Goal: Check status: Check status

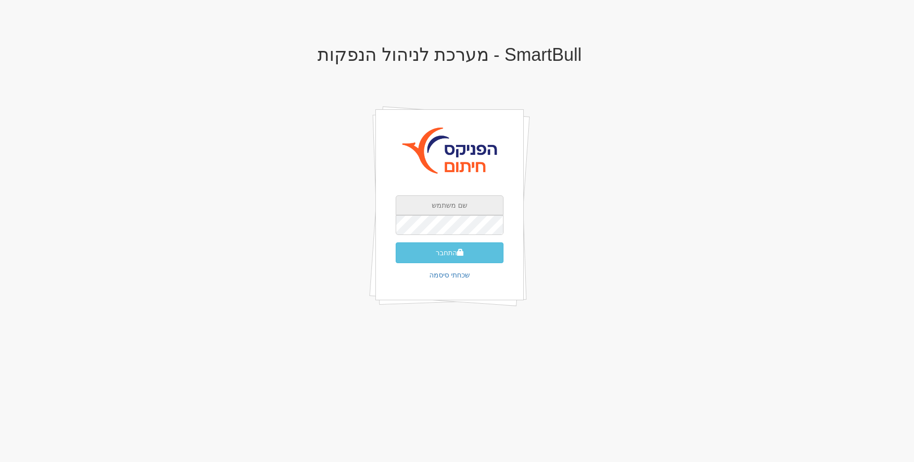
click at [461, 199] on input "text" at bounding box center [450, 205] width 108 height 20
type input "[EMAIL_ADDRESS][DOMAIN_NAME]"
click at [396, 242] on button "התחבר" at bounding box center [450, 252] width 108 height 21
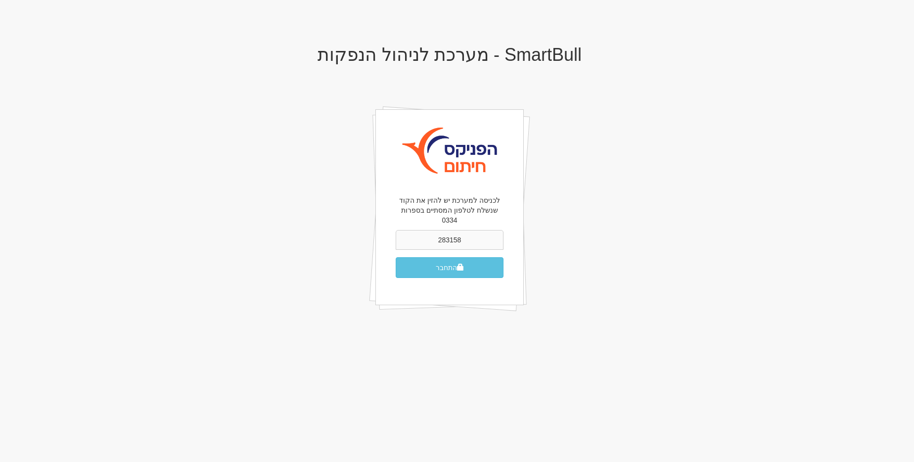
type input "283158"
click at [396, 257] on button "התחבר" at bounding box center [450, 267] width 108 height 21
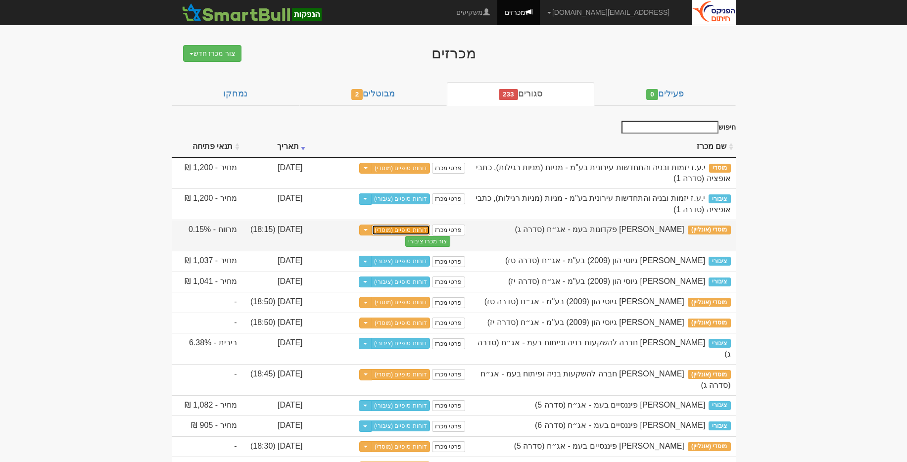
click at [403, 230] on link "דוחות סופיים (מוסדי)" at bounding box center [401, 230] width 58 height 11
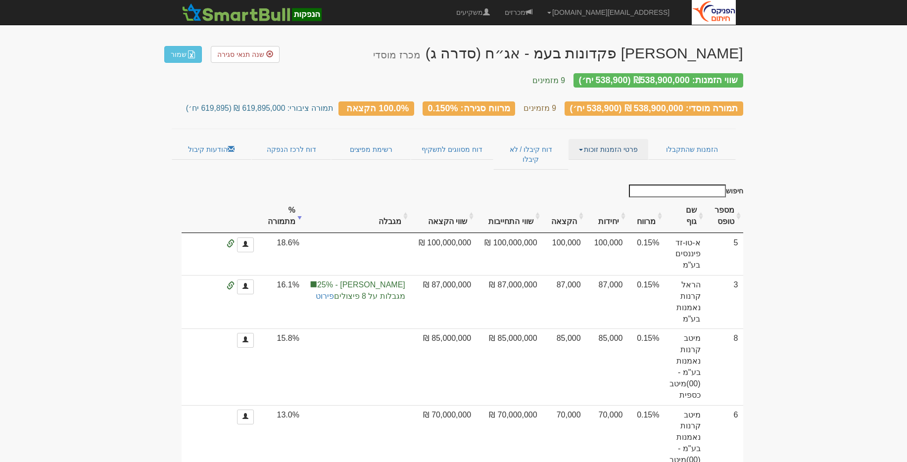
click at [585, 140] on link "פרטי הזמנות זוכות" at bounding box center [608, 149] width 80 height 21
click at [608, 162] on link "אנשי קשר וחשבונות" at bounding box center [608, 168] width 78 height 13
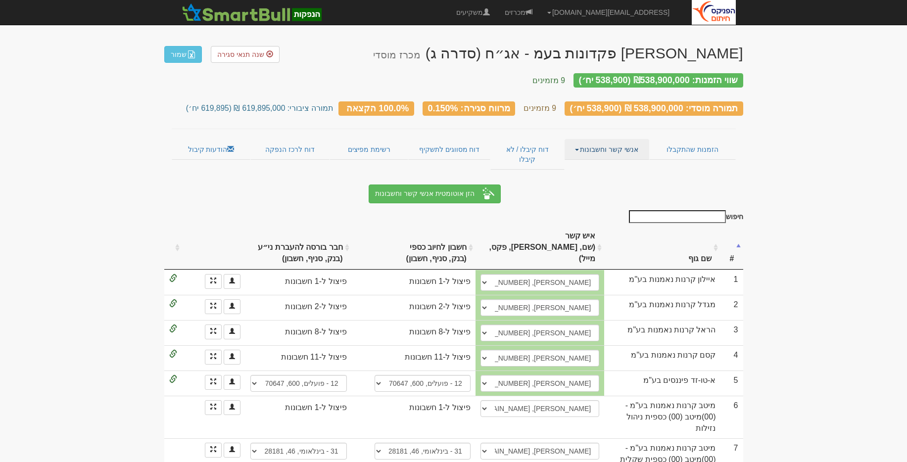
drag, startPoint x: 0, startPoint y: 0, endPoint x: 612, endPoint y: 145, distance: 629.0
click at [612, 145] on link "אנשי קשר וחשבונות" at bounding box center [606, 149] width 85 height 21
click at [617, 162] on link "פרטי הזמנות זוכות" at bounding box center [609, 168] width 78 height 13
